Goal: Ask a question

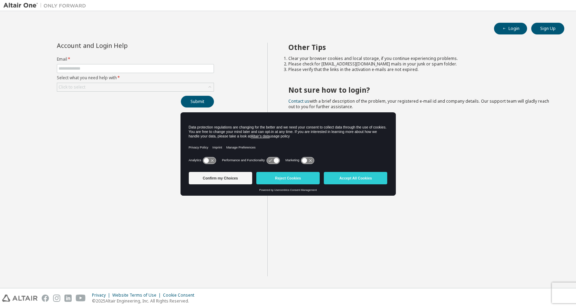
click at [128, 74] on form "Email * Select what you need help with * Click to select" at bounding box center [135, 73] width 157 height 35
click at [127, 71] on input "text" at bounding box center [136, 69] width 154 height 6
type input "**********"
click at [349, 173] on button "Accept All Cookies" at bounding box center [355, 178] width 63 height 12
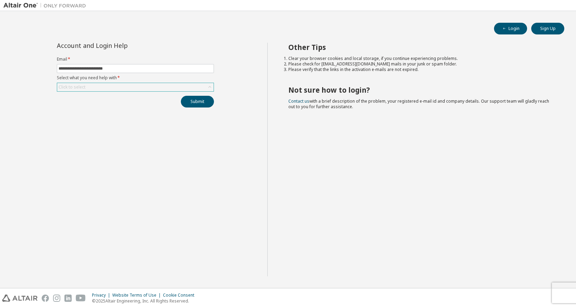
click at [102, 87] on div "Click to select" at bounding box center [135, 87] width 156 height 8
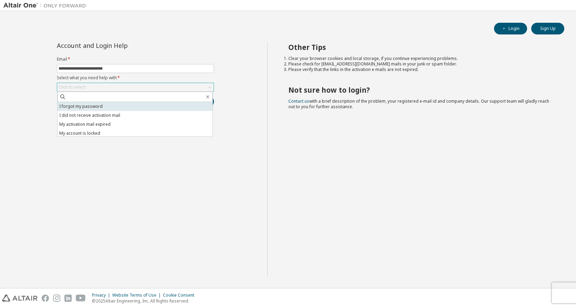
click at [92, 108] on li "I forgot my password" at bounding box center [135, 106] width 155 height 9
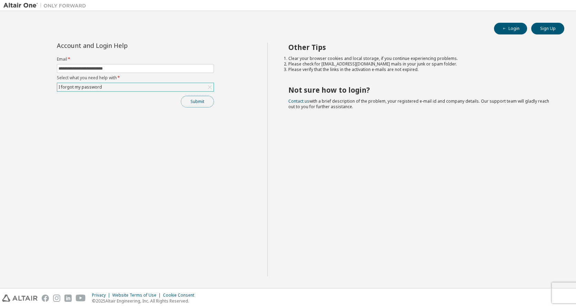
click at [192, 99] on button "Submit" at bounding box center [197, 102] width 33 height 12
